Goal: Task Accomplishment & Management: Use online tool/utility

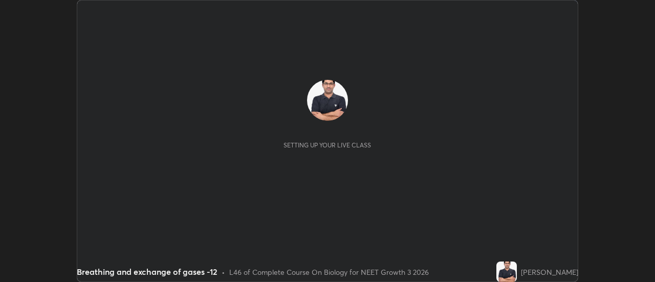
scroll to position [282, 654]
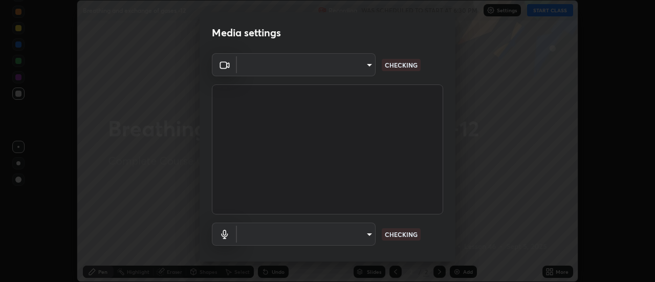
type input "cf8053163bb2f7d6ecf3d6bd7b4235d237b850a42bc303a0614f26eb784a67d0"
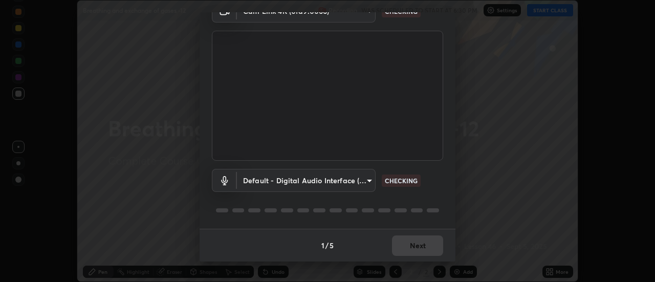
click at [368, 180] on body "Erase all Breathing and exchange of gases -12 Recording WAS SCHEDULED TO START …" at bounding box center [327, 141] width 655 height 282
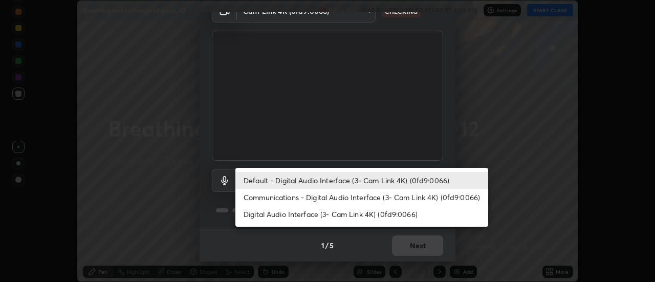
click at [371, 196] on li "Communications - Digital Audio Interface (3- Cam Link 4K) (0fd9:0066)" at bounding box center [361, 197] width 253 height 17
type input "communications"
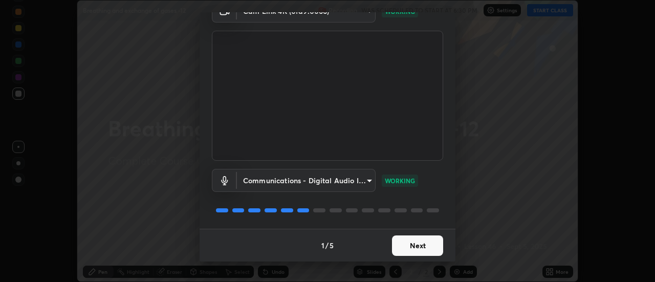
click at [420, 246] on button "Next" at bounding box center [417, 245] width 51 height 20
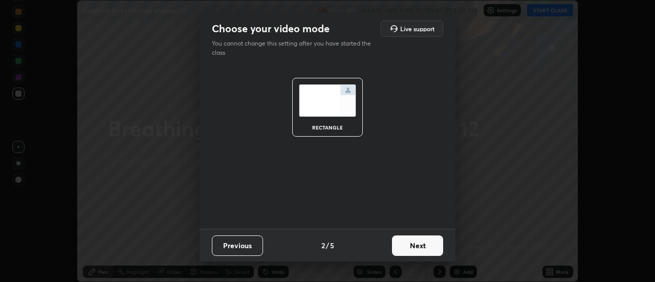
scroll to position [0, 0]
click at [418, 247] on button "Next" at bounding box center [417, 245] width 51 height 20
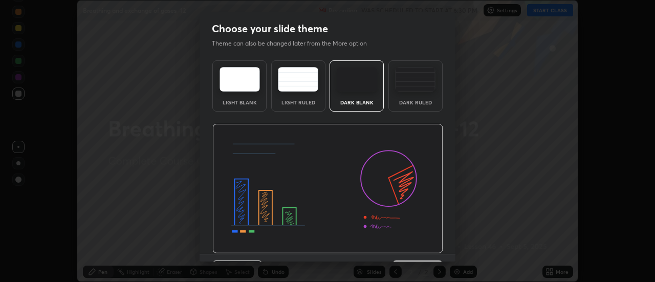
scroll to position [25, 0]
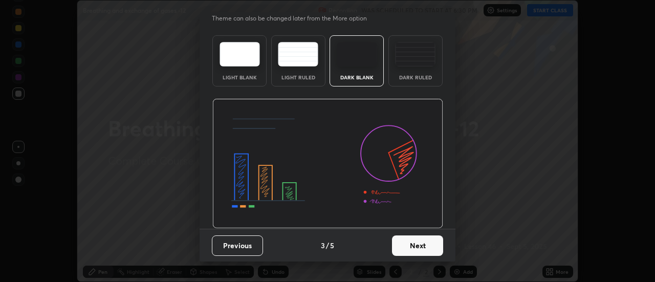
click at [417, 247] on button "Next" at bounding box center [417, 245] width 51 height 20
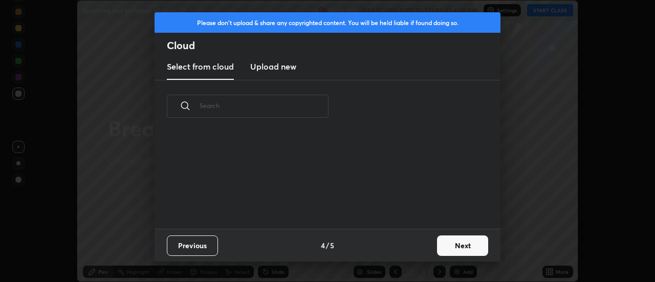
scroll to position [0, 0]
click at [445, 244] on button "Next" at bounding box center [462, 245] width 51 height 20
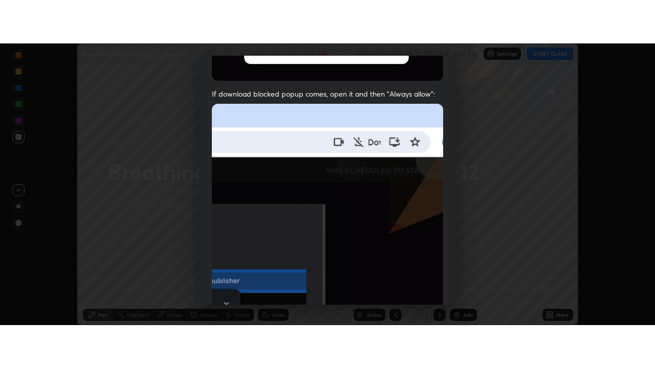
scroll to position [262, 0]
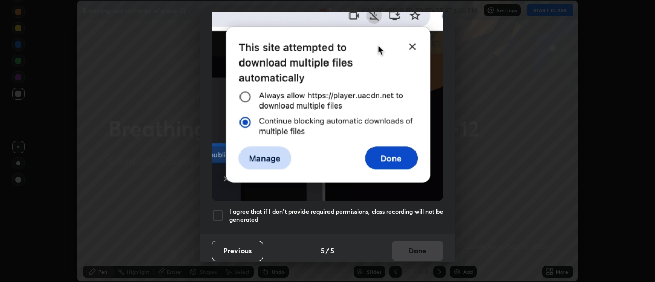
click at [215, 209] on div at bounding box center [218, 215] width 12 height 12
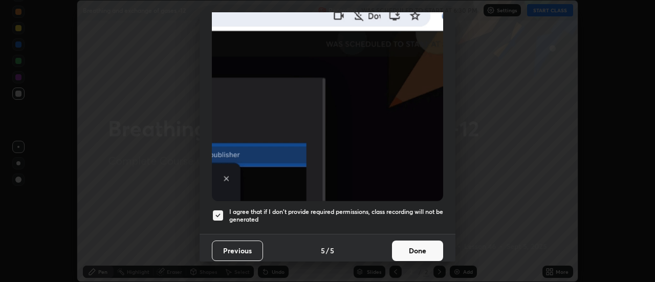
click at [407, 245] on button "Done" at bounding box center [417, 250] width 51 height 20
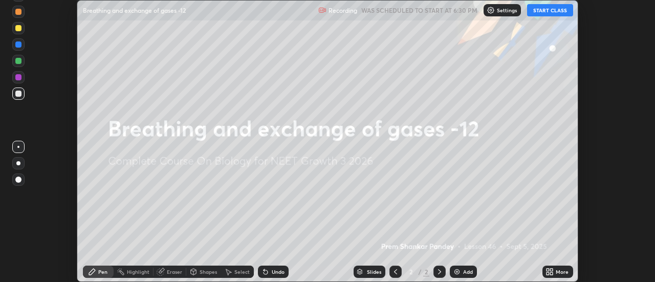
click at [541, 11] on button "START CLASS" at bounding box center [550, 10] width 46 height 12
click at [549, 273] on icon at bounding box center [547, 273] width 3 height 3
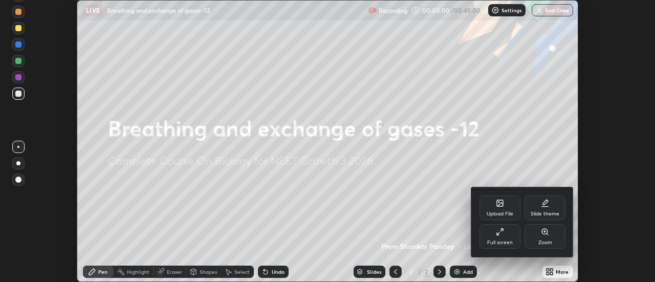
click at [502, 230] on icon at bounding box center [500, 232] width 8 height 8
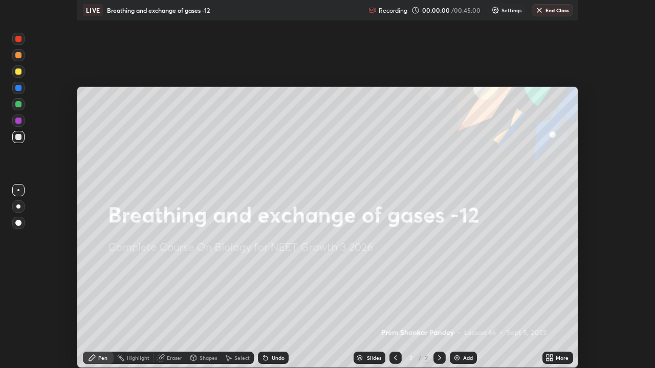
scroll to position [368, 655]
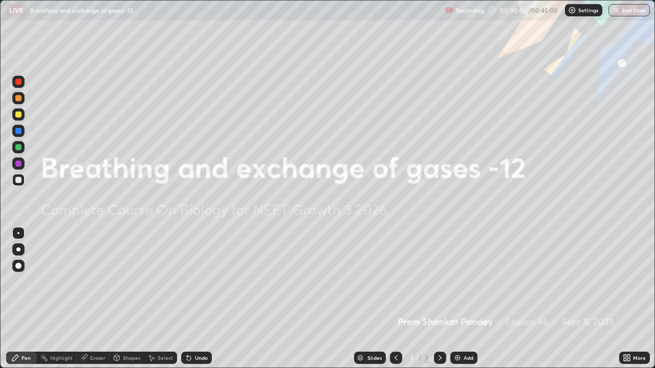
click at [455, 281] on img at bounding box center [457, 358] width 8 height 8
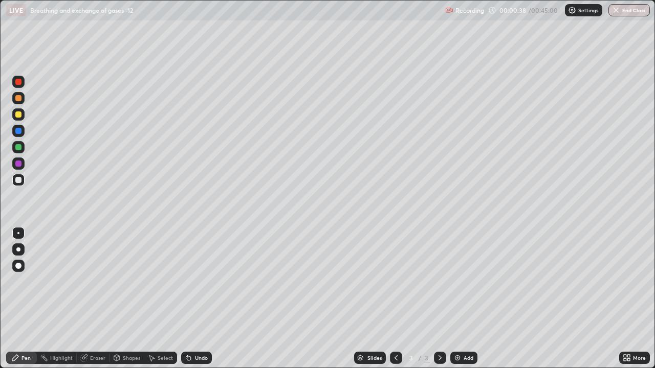
click at [18, 250] on div at bounding box center [18, 250] width 4 height 4
click at [20, 148] on div at bounding box center [18, 147] width 6 height 6
click at [18, 148] on div at bounding box center [18, 147] width 6 height 6
click at [18, 97] on div at bounding box center [18, 98] width 6 height 6
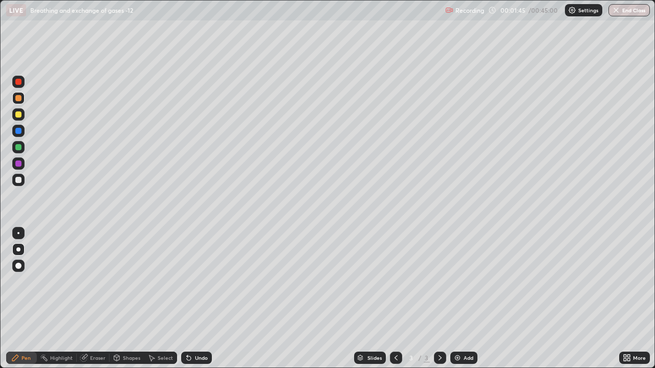
click at [17, 98] on div at bounding box center [18, 98] width 6 height 6
click at [18, 131] on div at bounding box center [18, 131] width 6 height 6
click at [18, 180] on div at bounding box center [18, 180] width 6 height 6
click at [19, 179] on div at bounding box center [18, 180] width 6 height 6
click at [19, 81] on div at bounding box center [18, 82] width 6 height 6
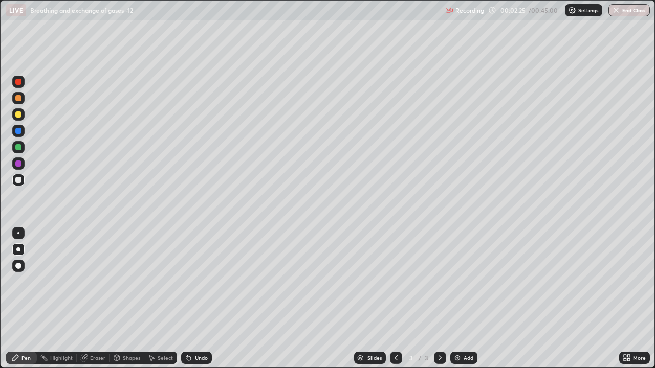
click at [19, 81] on div at bounding box center [18, 82] width 6 height 6
click at [18, 181] on div at bounding box center [18, 180] width 6 height 6
click at [20, 182] on div at bounding box center [18, 180] width 6 height 6
click at [455, 281] on img at bounding box center [457, 358] width 8 height 8
click at [187, 281] on icon at bounding box center [189, 359] width 4 height 4
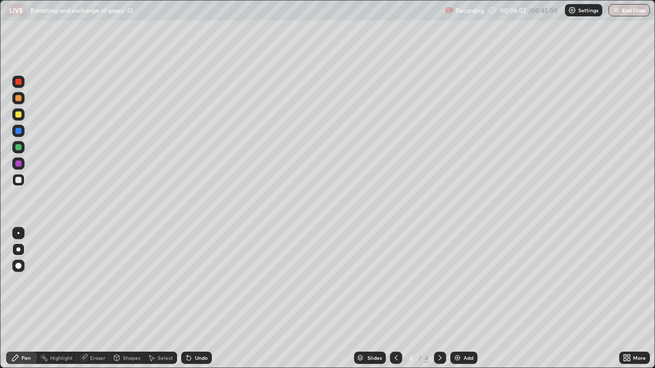
click at [188, 281] on icon at bounding box center [189, 359] width 4 height 4
click at [19, 98] on div at bounding box center [18, 98] width 6 height 6
click at [19, 133] on div at bounding box center [18, 131] width 6 height 6
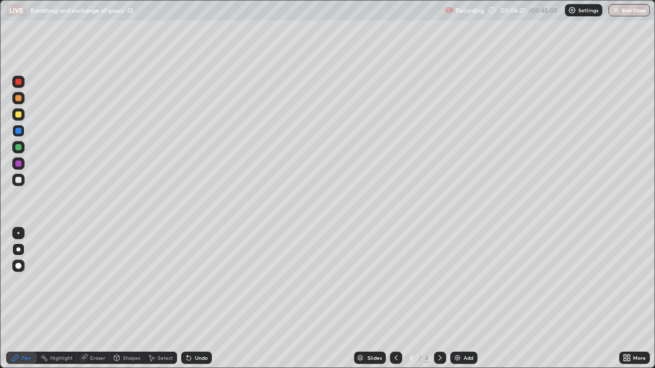
click at [20, 131] on div at bounding box center [18, 131] width 6 height 6
click at [20, 82] on div at bounding box center [18, 82] width 6 height 6
click at [19, 82] on div at bounding box center [18, 82] width 6 height 6
click at [19, 146] on div at bounding box center [18, 147] width 6 height 6
click at [18, 181] on div at bounding box center [18, 180] width 6 height 6
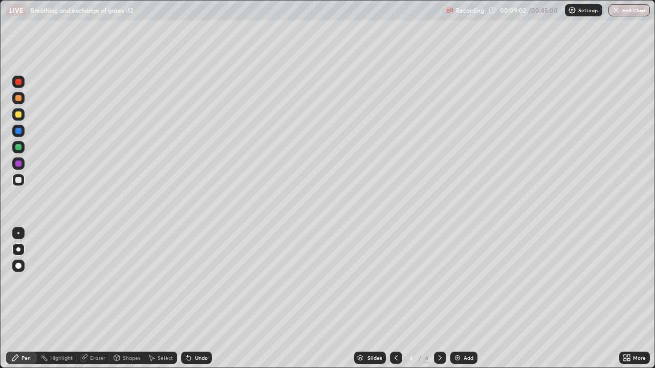
click at [21, 81] on div at bounding box center [18, 82] width 6 height 6
click at [19, 116] on div at bounding box center [18, 115] width 6 height 6
click at [98, 281] on div "Eraser" at bounding box center [93, 358] width 33 height 12
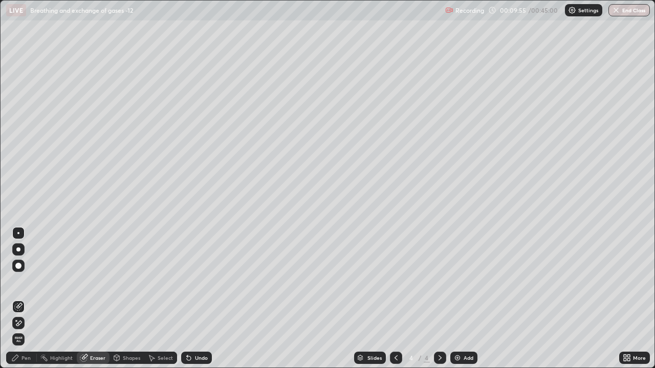
click at [26, 281] on div "Pen" at bounding box center [25, 358] width 9 height 5
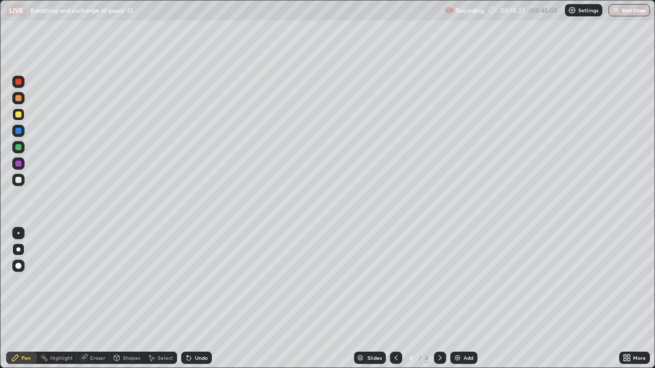
click at [19, 98] on div at bounding box center [18, 98] width 6 height 6
click at [17, 148] on div at bounding box center [18, 147] width 6 height 6
click at [19, 147] on div at bounding box center [18, 147] width 6 height 6
click at [187, 281] on icon at bounding box center [189, 359] width 4 height 4
click at [189, 281] on icon at bounding box center [189, 359] width 4 height 4
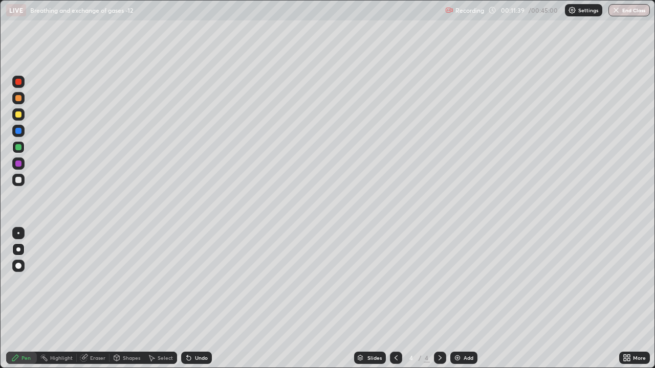
click at [187, 281] on icon at bounding box center [187, 356] width 1 height 1
click at [20, 80] on div at bounding box center [18, 82] width 6 height 6
click at [20, 82] on div at bounding box center [18, 82] width 6 height 6
click at [18, 181] on div at bounding box center [18, 180] width 6 height 6
click at [20, 181] on div at bounding box center [18, 180] width 6 height 6
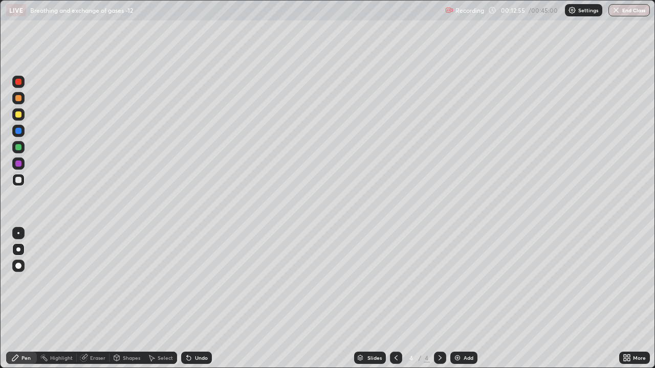
click at [19, 145] on div at bounding box center [18, 147] width 6 height 6
click at [17, 145] on div at bounding box center [18, 147] width 6 height 6
click at [23, 97] on div at bounding box center [18, 98] width 12 height 12
click at [20, 97] on div at bounding box center [18, 98] width 6 height 6
click at [17, 114] on div at bounding box center [18, 115] width 6 height 6
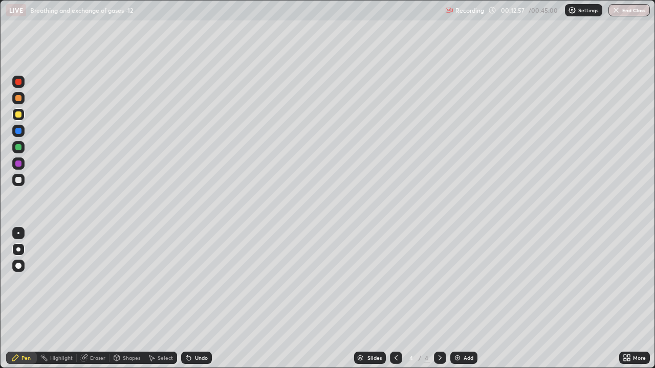
click at [20, 130] on div at bounding box center [18, 131] width 6 height 6
click at [20, 131] on div at bounding box center [18, 131] width 6 height 6
click at [19, 148] on div at bounding box center [18, 147] width 6 height 6
click at [19, 164] on div at bounding box center [18, 164] width 6 height 6
click at [20, 164] on div at bounding box center [18, 164] width 6 height 6
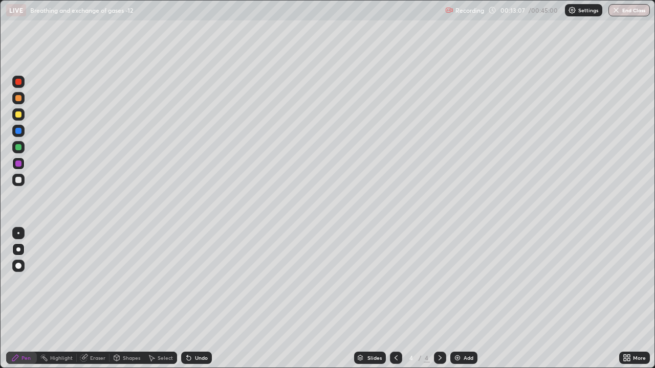
click at [17, 81] on div at bounding box center [18, 82] width 6 height 6
click at [19, 81] on div at bounding box center [18, 82] width 6 height 6
click at [457, 281] on img at bounding box center [457, 358] width 8 height 8
click at [18, 181] on div at bounding box center [18, 180] width 6 height 6
click at [11, 281] on div at bounding box center [18, 286] width 16 height 123
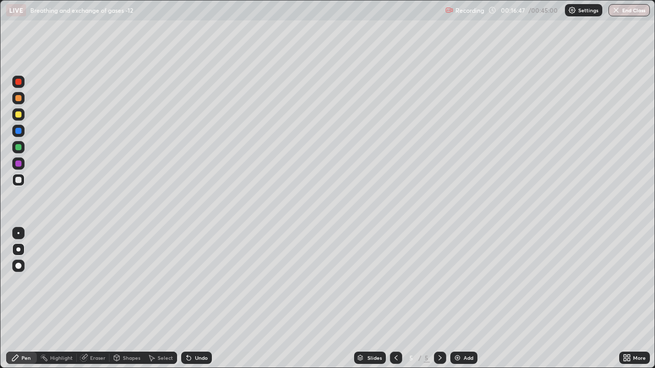
click at [395, 281] on icon at bounding box center [396, 358] width 8 height 8
click at [439, 281] on icon at bounding box center [440, 358] width 8 height 8
click at [459, 281] on img at bounding box center [457, 358] width 8 height 8
click at [19, 82] on div at bounding box center [18, 82] width 6 height 6
click at [21, 82] on div at bounding box center [18, 82] width 6 height 6
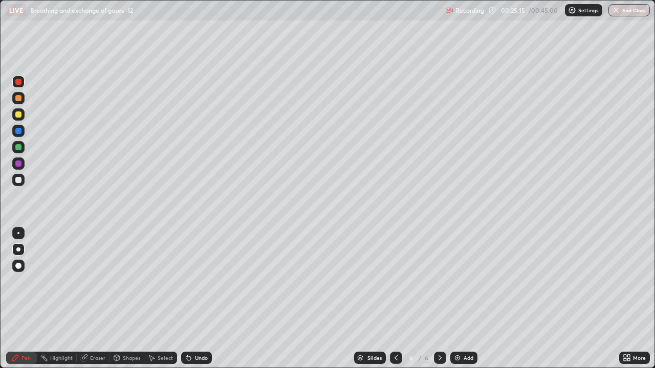
click at [17, 180] on div at bounding box center [18, 180] width 6 height 6
click at [19, 83] on div at bounding box center [18, 82] width 6 height 6
click at [20, 81] on div at bounding box center [18, 82] width 6 height 6
click at [20, 182] on div at bounding box center [18, 180] width 6 height 6
click at [20, 81] on div at bounding box center [18, 82] width 6 height 6
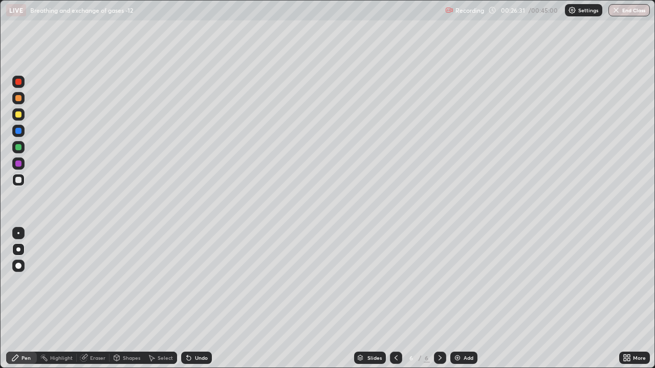
click at [19, 82] on div at bounding box center [18, 82] width 6 height 6
click at [16, 181] on div at bounding box center [18, 180] width 6 height 6
click at [17, 180] on div at bounding box center [18, 180] width 6 height 6
click at [19, 116] on div at bounding box center [18, 115] width 6 height 6
click at [457, 281] on img at bounding box center [457, 358] width 8 height 8
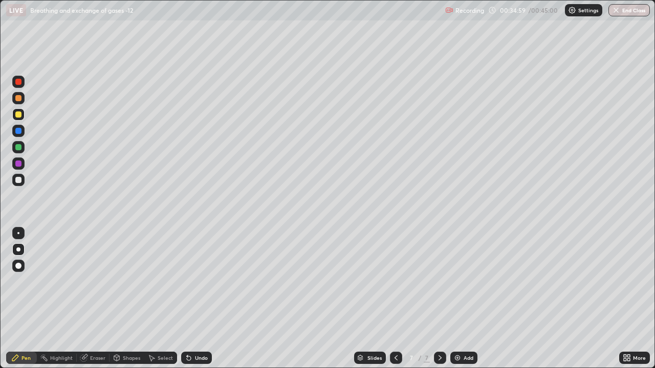
click at [18, 181] on div at bounding box center [18, 180] width 6 height 6
click at [16, 179] on div at bounding box center [18, 180] width 6 height 6
click at [189, 281] on icon at bounding box center [189, 359] width 4 height 4
click at [394, 281] on icon at bounding box center [395, 358] width 3 height 5
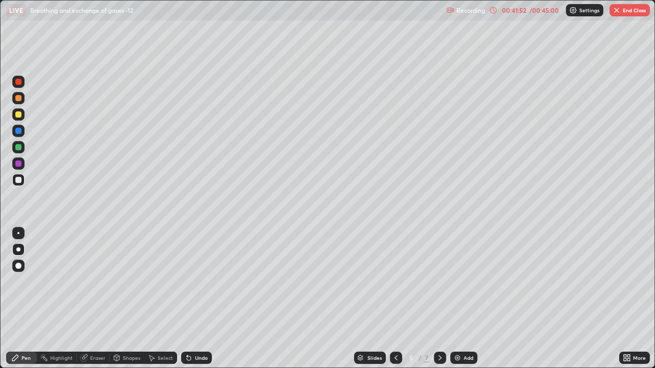
click at [395, 281] on icon at bounding box center [396, 358] width 8 height 8
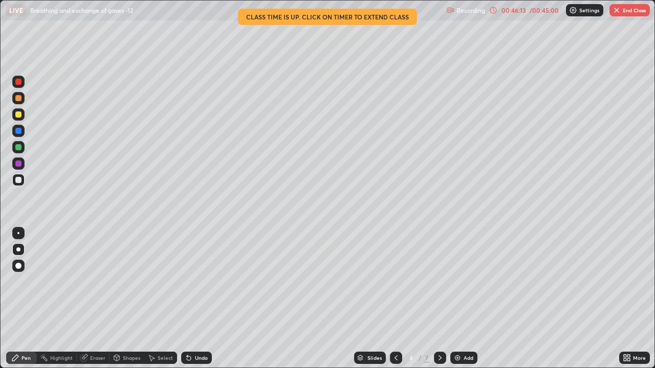
click at [626, 10] on button "End Class" at bounding box center [629, 10] width 40 height 12
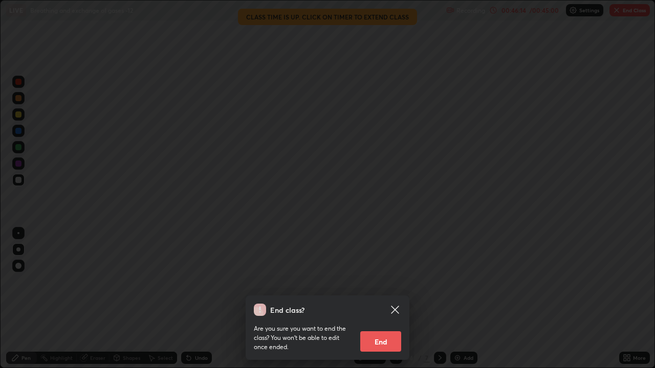
click at [385, 281] on button "End" at bounding box center [380, 342] width 41 height 20
